Goal: Task Accomplishment & Management: Use online tool/utility

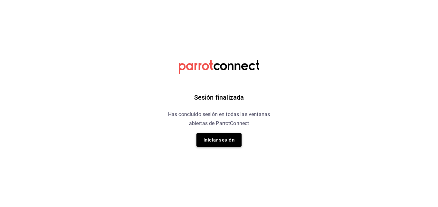
click at [223, 143] on button "Iniciar sesión" at bounding box center [218, 140] width 45 height 14
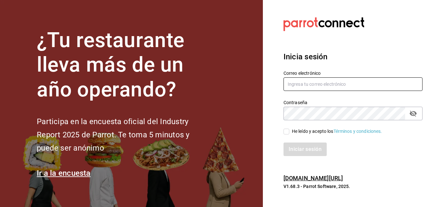
type input "[EMAIL_ADDRESS][DOMAIN_NAME]"
click at [286, 133] on input "He leído y acepto los Términos y condiciones." at bounding box center [286, 132] width 6 height 6
checkbox input "true"
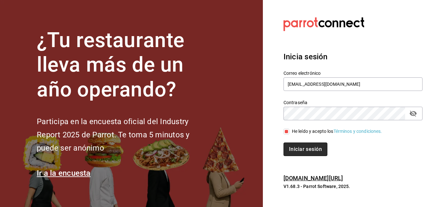
click at [305, 154] on button "Iniciar sesión" at bounding box center [305, 149] width 44 height 14
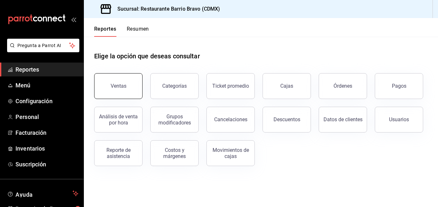
click at [121, 82] on button "Ventas" at bounding box center [118, 86] width 48 height 26
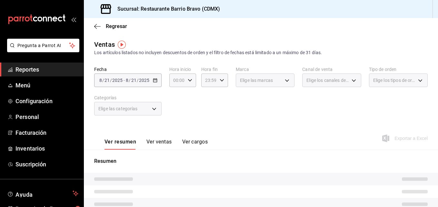
click at [183, 140] on button "Ver cargos" at bounding box center [195, 144] width 26 height 11
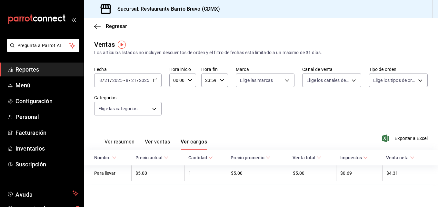
click at [163, 144] on button "Ver ventas" at bounding box center [157, 144] width 25 height 11
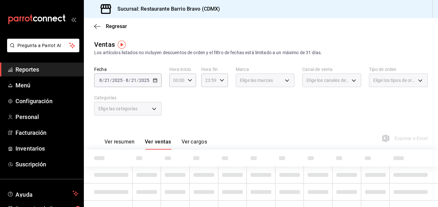
click at [155, 110] on body "Pregunta a Parrot AI Reportes Menú Configuración Personal Facturación Inventari…" at bounding box center [219, 103] width 438 height 207
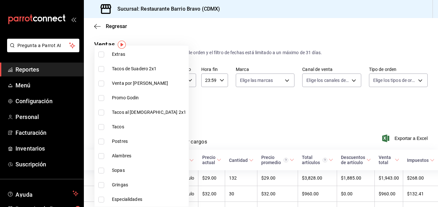
scroll to position [166, 0]
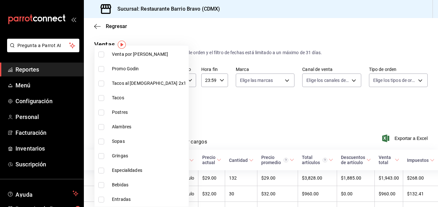
click at [114, 179] on li "Bebidas" at bounding box center [141, 185] width 94 height 15
type input "7fa84fa0-b9ca-49ef-be16-7673f7613eff"
checkbox input "true"
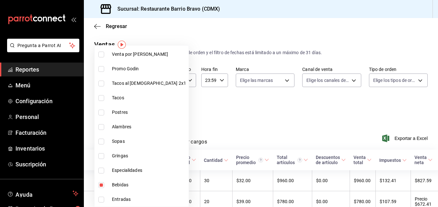
click at [265, 115] on div at bounding box center [219, 103] width 438 height 207
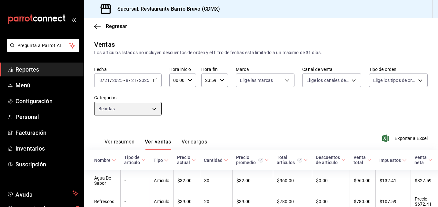
scroll to position [94, 0]
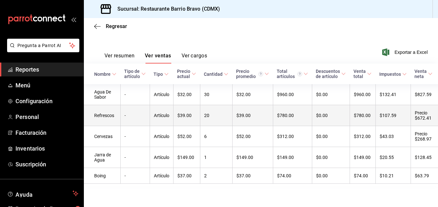
click at [114, 108] on td "Refrescos" at bounding box center [102, 115] width 36 height 21
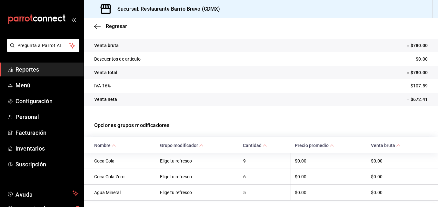
scroll to position [83, 0]
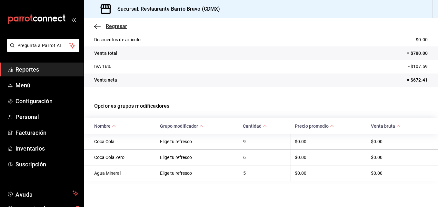
click at [110, 25] on span "Regresar" at bounding box center [116, 26] width 21 height 6
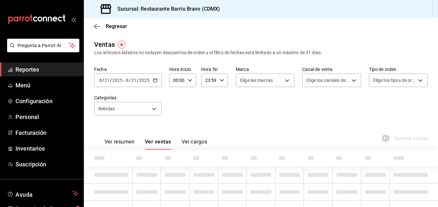
type input "7fa84fa0-b9ca-49ef-be16-7673f7613eff"
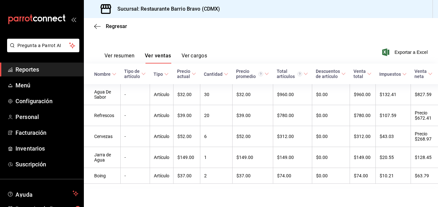
scroll to position [94, 0]
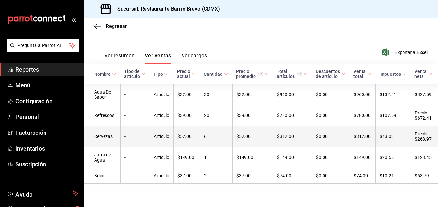
click at [209, 133] on td "6" at bounding box center [216, 136] width 32 height 21
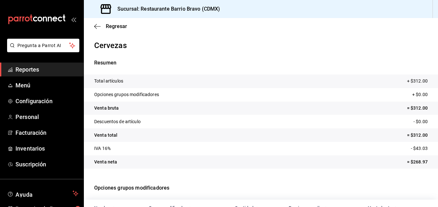
scroll to position [51, 0]
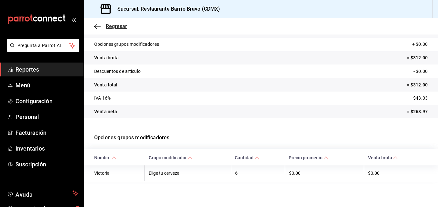
click at [119, 29] on span "Regresar" at bounding box center [116, 26] width 21 height 6
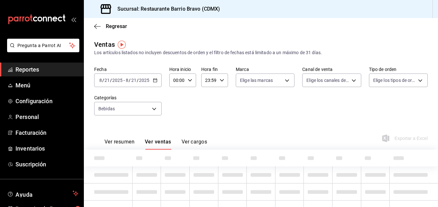
type input "7fa84fa0-b9ca-49ef-be16-7673f7613eff"
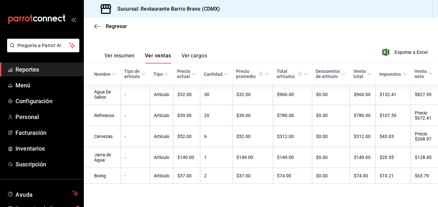
scroll to position [91, 0]
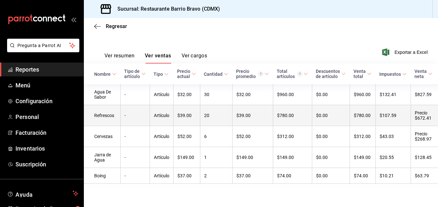
click at [169, 116] on td "Artículo" at bounding box center [162, 115] width 24 height 21
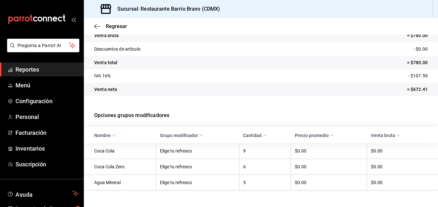
scroll to position [83, 0]
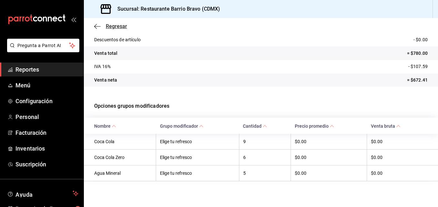
click at [109, 24] on span "Regresar" at bounding box center [116, 26] width 21 height 6
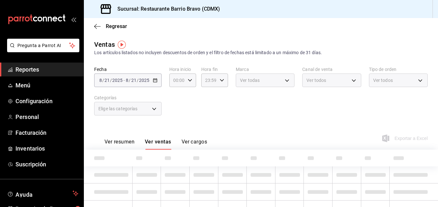
scroll to position [31, 0]
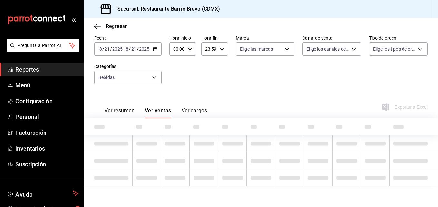
type input "7fa84fa0-b9ca-49ef-be16-7673f7613eff"
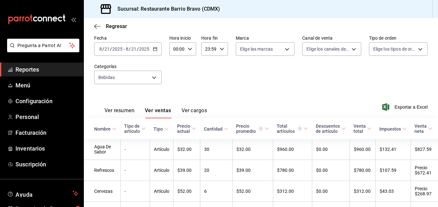
scroll to position [94, 0]
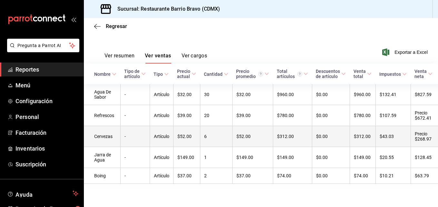
click at [162, 134] on td "Artículo" at bounding box center [162, 136] width 24 height 21
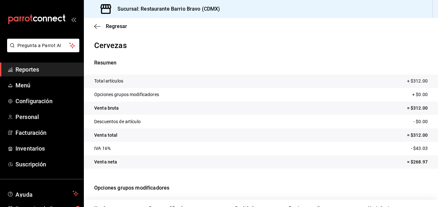
scroll to position [51, 0]
